Goal: Check status: Check status

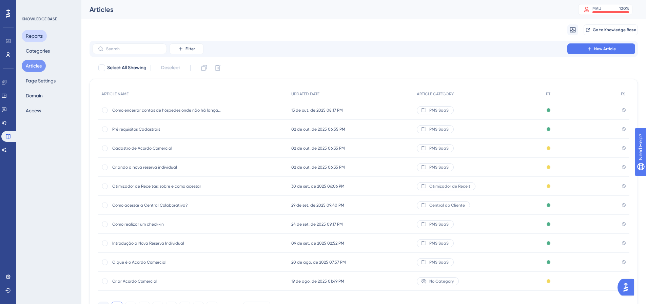
click at [32, 39] on button "Reports" at bounding box center [34, 36] width 25 height 12
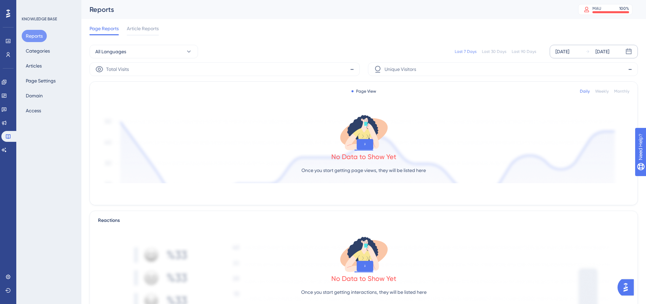
click at [566, 48] on div "Oct 09 2025" at bounding box center [562, 51] width 14 height 8
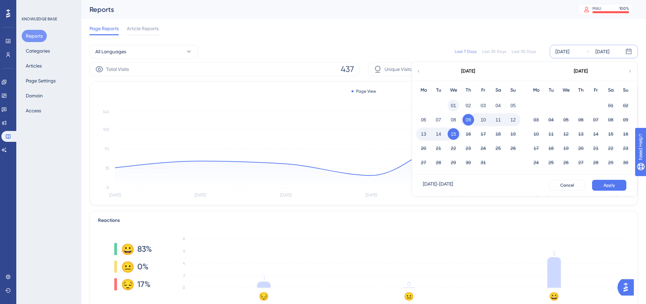
click at [457, 106] on button "01" at bounding box center [453, 106] width 12 height 12
click at [601, 182] on button "Apply" at bounding box center [609, 185] width 34 height 11
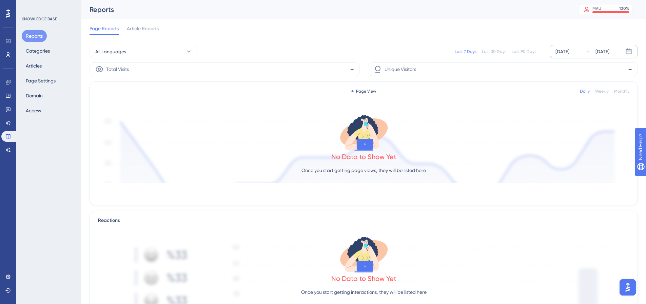
click at [569, 52] on div "Oct 09 2025" at bounding box center [562, 51] width 14 height 8
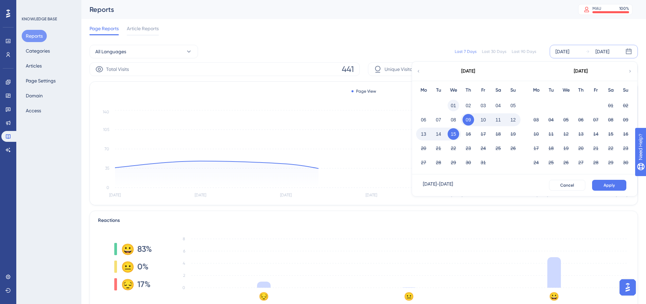
drag, startPoint x: 449, startPoint y: 104, endPoint x: 472, endPoint y: 111, distance: 23.5
click at [449, 103] on button "01" at bounding box center [453, 106] width 12 height 12
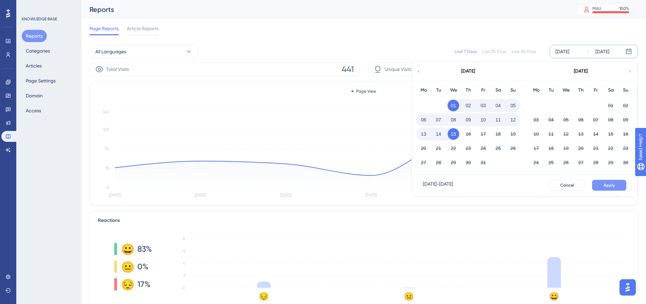
click at [598, 183] on button "Apply" at bounding box center [609, 185] width 34 height 11
